Goal: Communication & Community: Answer question/provide support

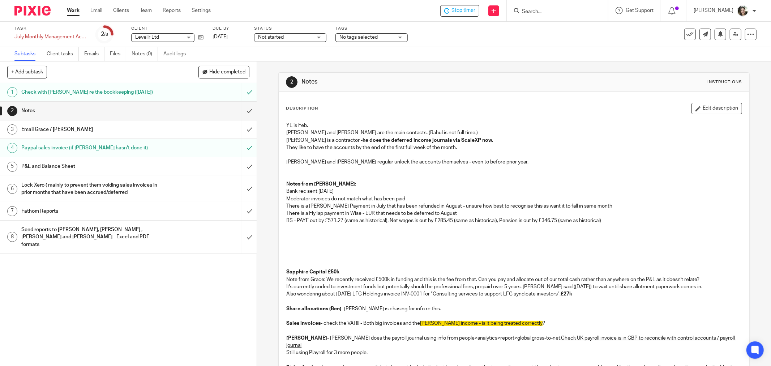
click at [46, 211] on h1 "Fathom Reports" at bounding box center [92, 211] width 142 height 11
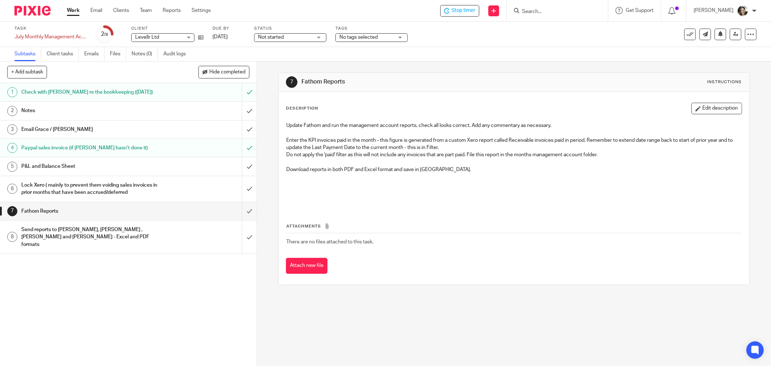
click at [76, 230] on h1 "Send reports to [PERSON_NAME], [PERSON_NAME] , [PERSON_NAME] and [PERSON_NAME] …" at bounding box center [92, 237] width 142 height 26
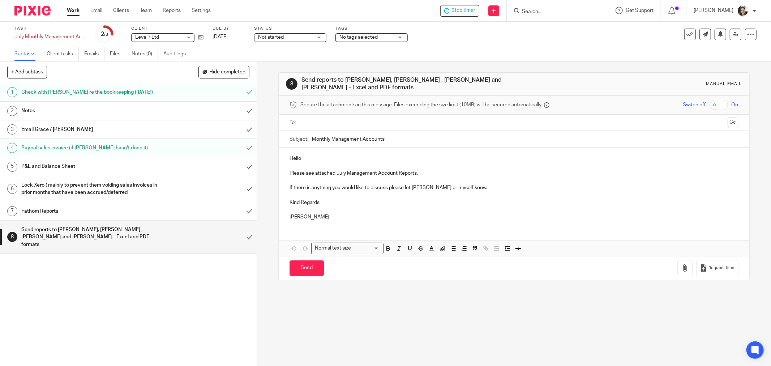
click at [426, 170] on p "Please see attached July Management Account Reports." at bounding box center [514, 173] width 449 height 7
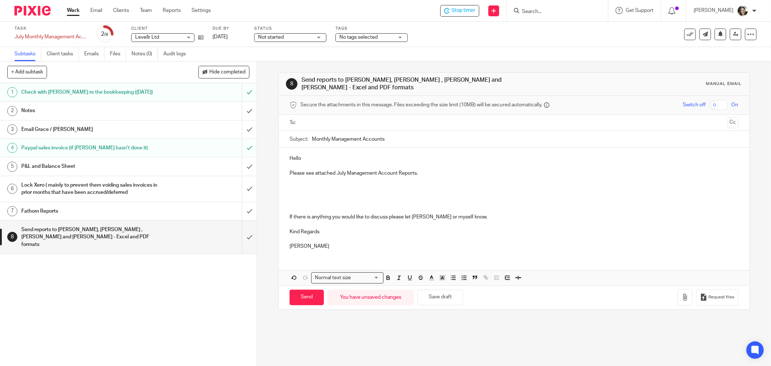
click at [304, 191] on p at bounding box center [514, 194] width 449 height 7
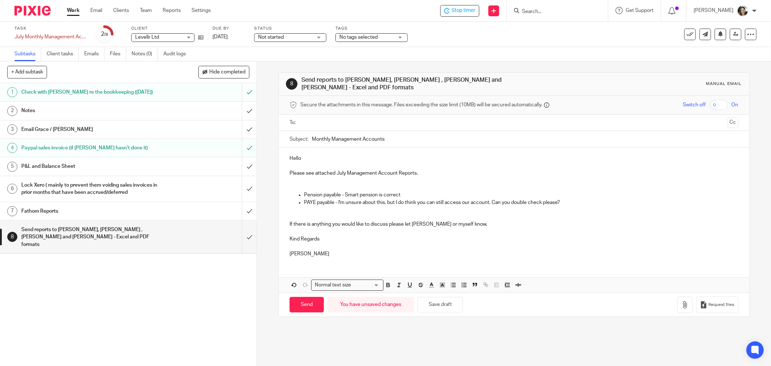
click at [338, 186] on p at bounding box center [514, 187] width 449 height 7
click at [315, 184] on p "From Grace email:" at bounding box center [514, 187] width 449 height 7
click at [334, 213] on p at bounding box center [514, 216] width 449 height 7
click at [435, 302] on button "Save draft" at bounding box center [441, 305] width 46 height 16
click at [297, 177] on p at bounding box center [514, 180] width 449 height 7
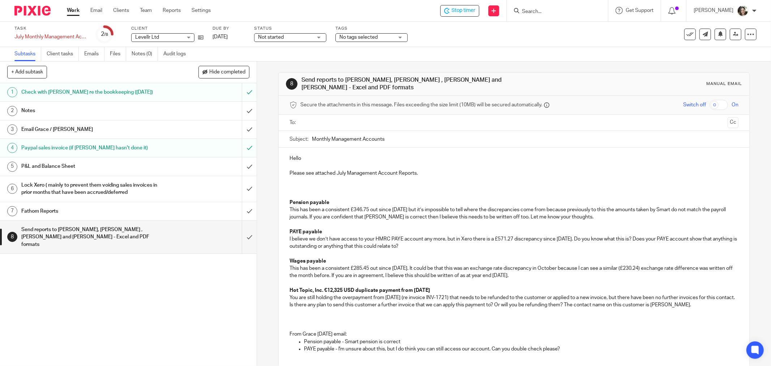
click at [298, 317] on p at bounding box center [514, 319] width 449 height 7
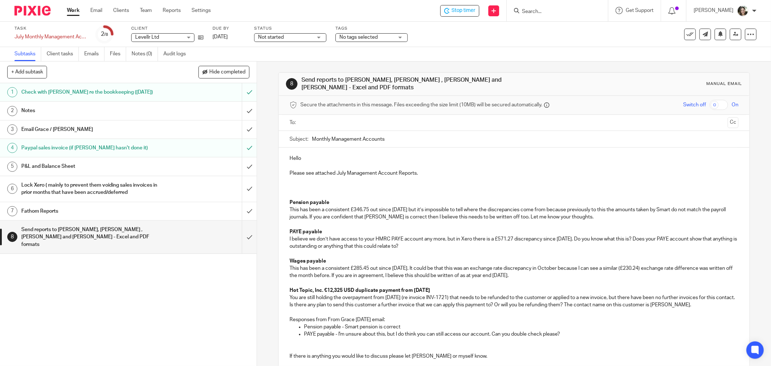
click at [355, 316] on p "Responses from From Grace [DATE] email:" at bounding box center [514, 319] width 449 height 7
click at [342, 309] on p at bounding box center [514, 312] width 449 height 7
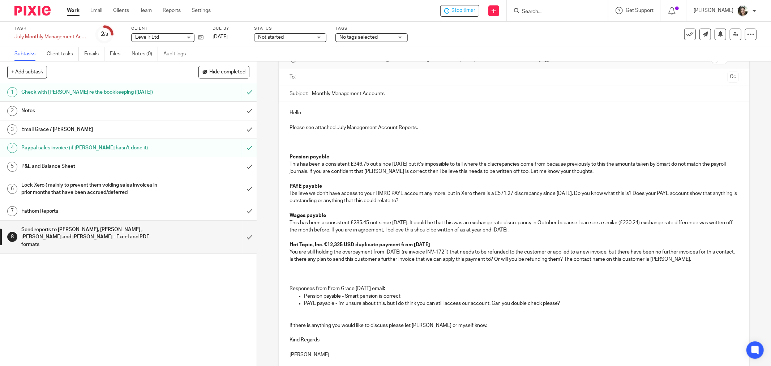
scroll to position [104, 0]
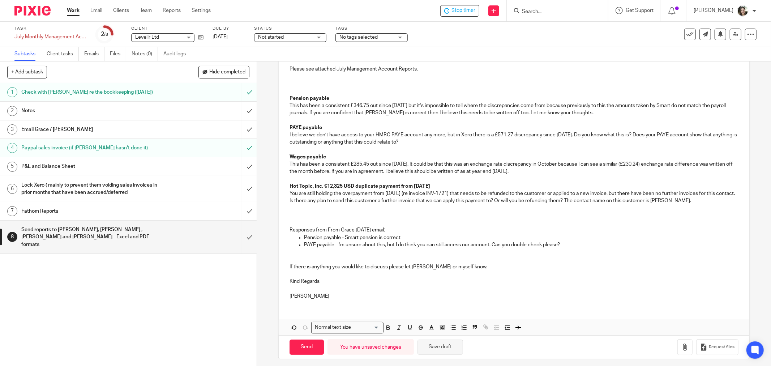
click at [434, 342] on button "Save draft" at bounding box center [441, 348] width 46 height 16
click at [420, 205] on p at bounding box center [514, 208] width 449 height 7
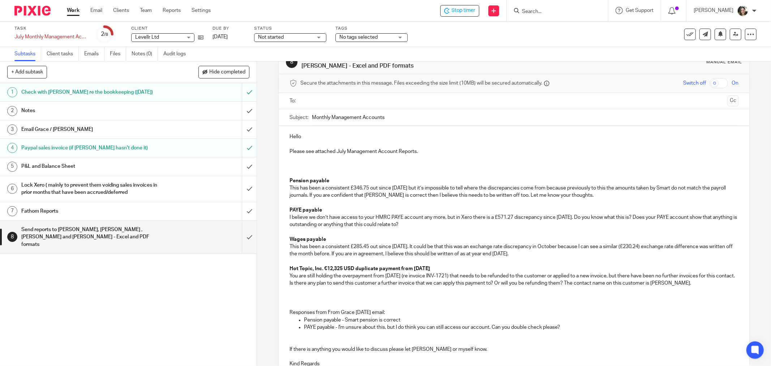
scroll to position [0, 0]
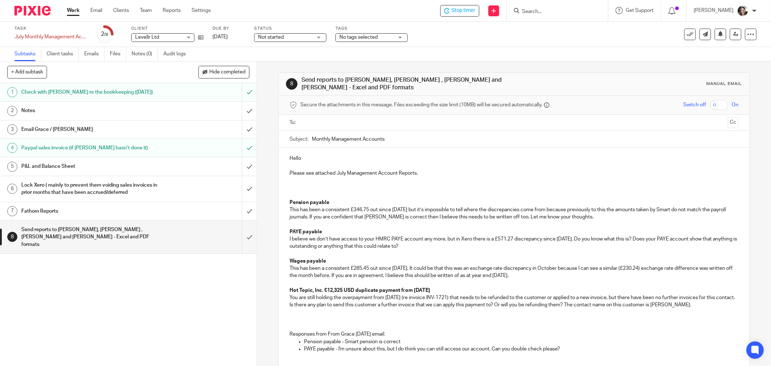
click at [321, 178] on p at bounding box center [514, 180] width 449 height 7
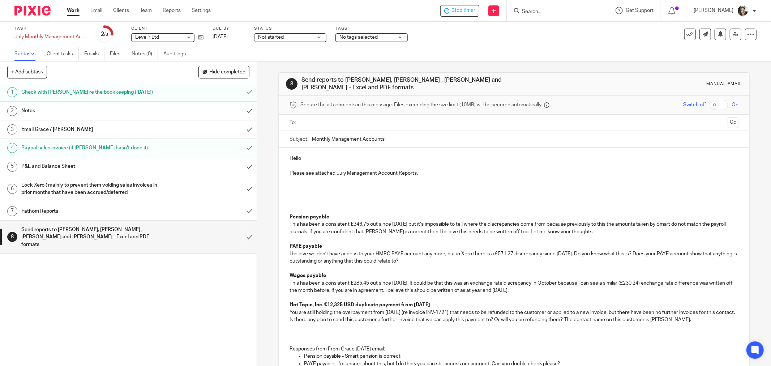
click at [308, 180] on div "Hello Please see attached July Management Account Reports. Pension payable This…" at bounding box center [514, 286] width 471 height 277
